Goal: Obtain resource: Download file/media

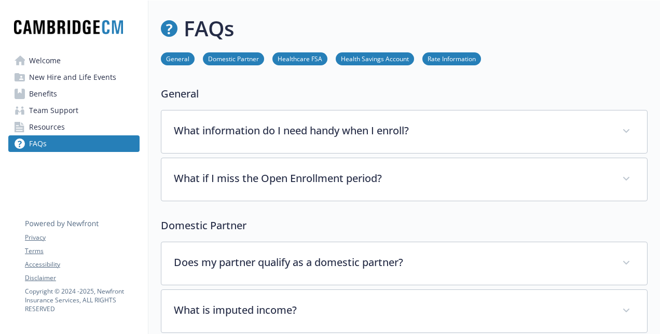
scroll to position [0, 8]
click at [51, 64] on span "Welcome" at bounding box center [45, 60] width 32 height 17
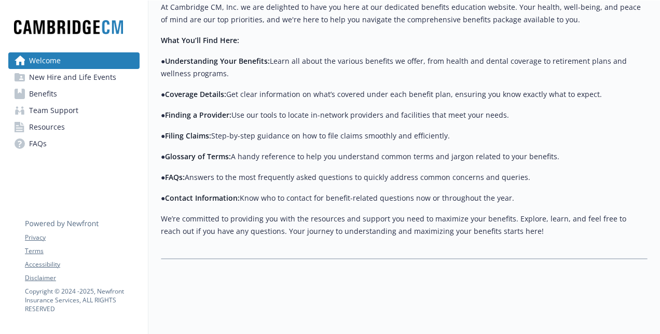
scroll to position [274, 0]
click at [77, 81] on span "New Hire and Life Events" at bounding box center [72, 77] width 87 height 17
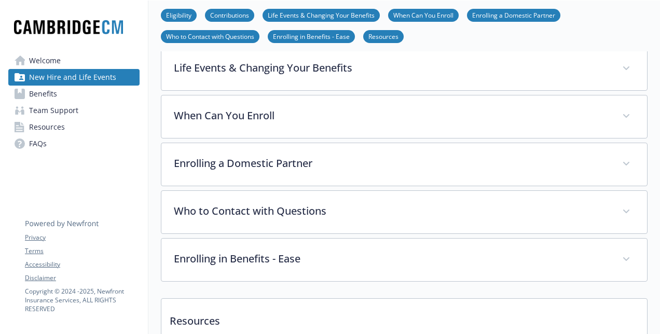
scroll to position [391, 0]
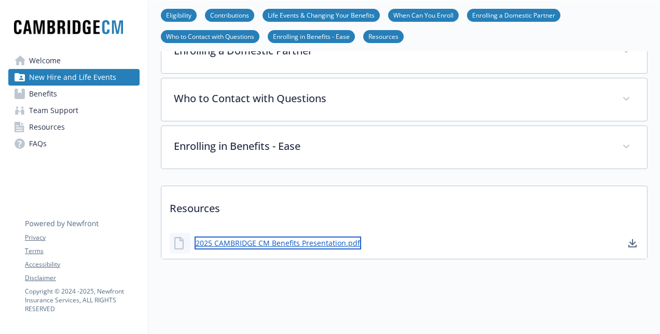
click at [302, 236] on link "2025 CAMBRIDGE CM Benefits Presentation.pdf" at bounding box center [277, 242] width 166 height 13
